Goal: Transaction & Acquisition: Book appointment/travel/reservation

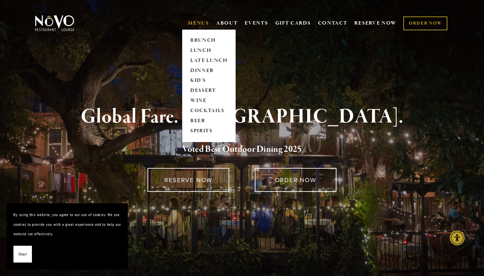
click at [193, 23] on link "MENUS" at bounding box center [198, 23] width 21 height 7
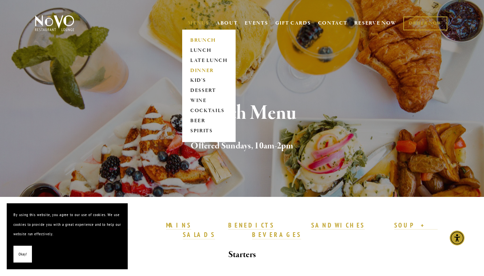
click at [207, 70] on link "DINNER" at bounding box center [209, 71] width 42 height 10
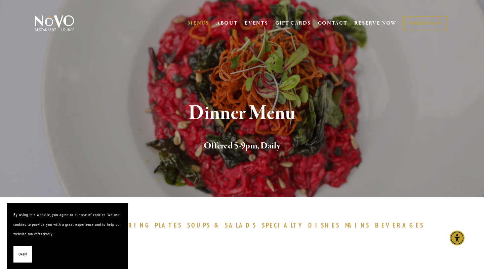
click at [24, 253] on span "Okay!" at bounding box center [22, 254] width 8 height 10
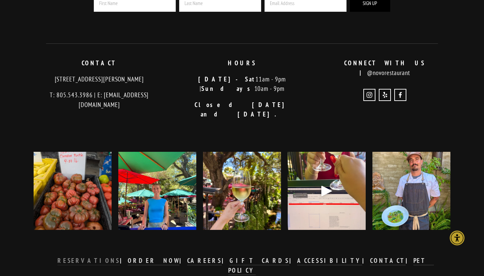
scroll to position [1686, 0]
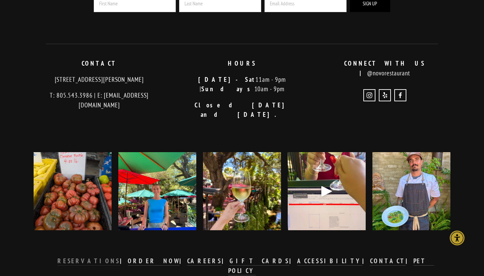
click at [120, 257] on strong "RESERVATIONS" at bounding box center [88, 261] width 63 height 8
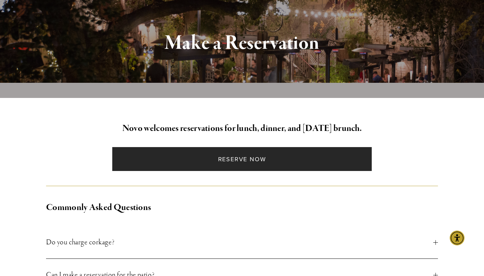
scroll to position [91, 0]
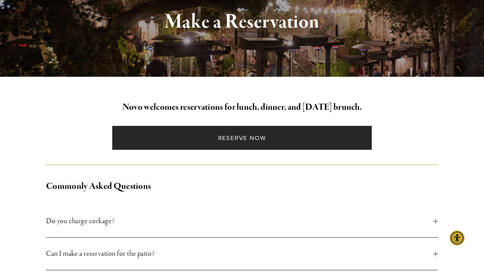
click at [204, 141] on link "Reserve Now" at bounding box center [241, 138] width 259 height 24
